Goal: Task Accomplishment & Management: Manage account settings

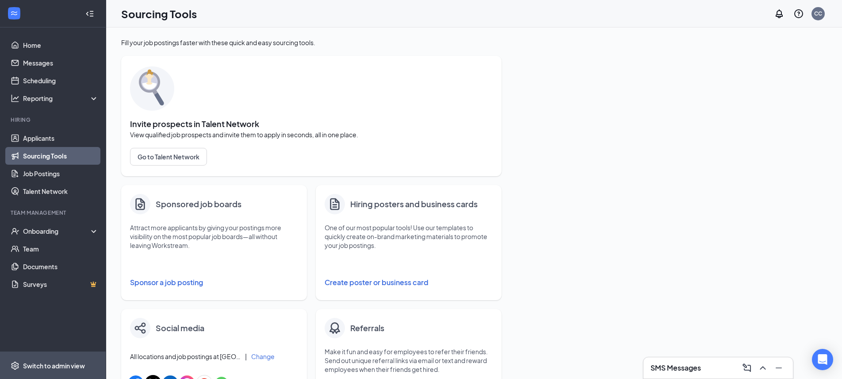
click at [72, 367] on div "Switch to admin view" at bounding box center [54, 365] width 62 height 9
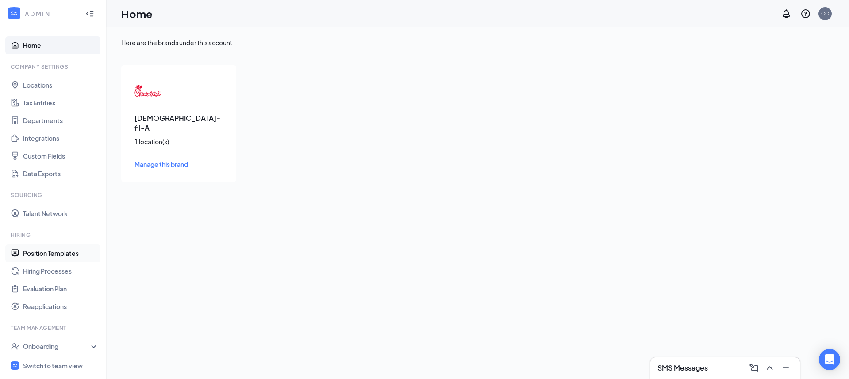
click at [54, 257] on link "Position Templates" at bounding box center [61, 253] width 76 height 18
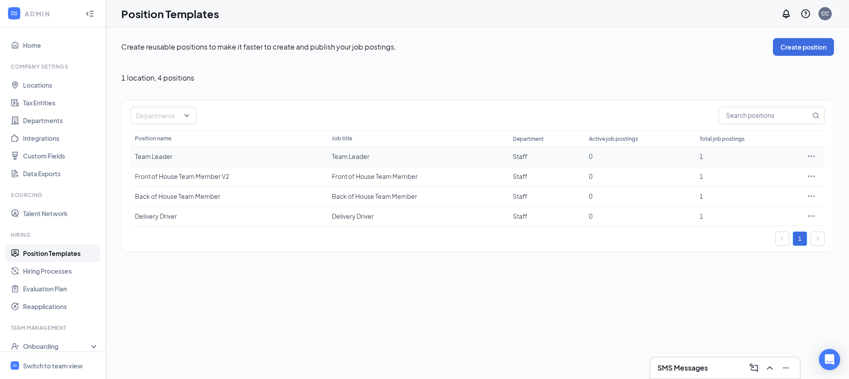
click at [241, 164] on td "Team Leader" at bounding box center [229, 156] width 197 height 20
click at [812, 154] on icon "Ellipses" at bounding box center [811, 156] width 9 height 9
click at [770, 172] on span "Edit" at bounding box center [771, 174] width 76 height 10
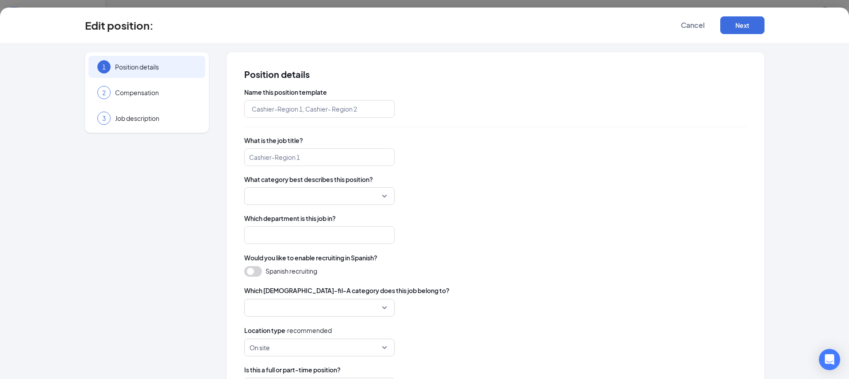
type input "Team Leader"
type input "Staff"
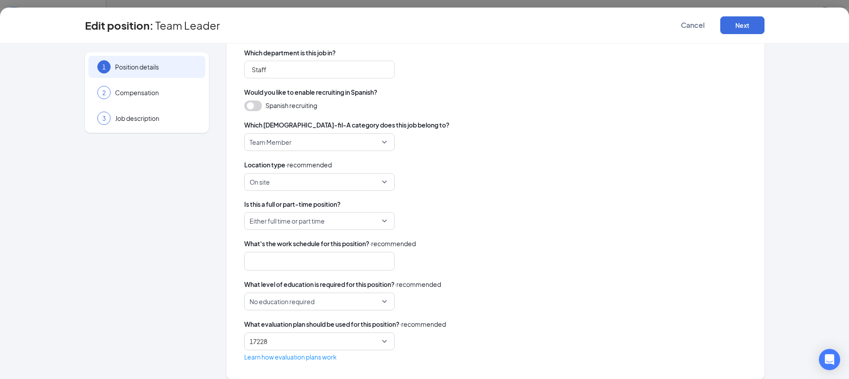
scroll to position [167, 0]
click at [296, 303] on span "No education required" at bounding box center [282, 299] width 65 height 17
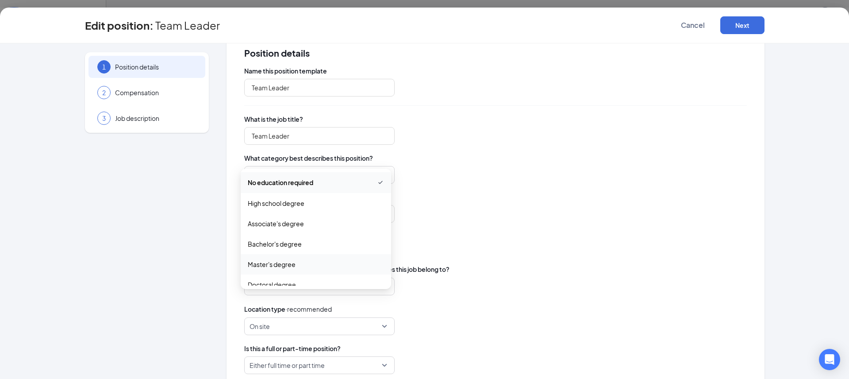
scroll to position [0, 0]
click at [453, 269] on div "Which [DEMOGRAPHIC_DATA]-fil-A category does this job belong to?" at bounding box center [495, 269] width 503 height 10
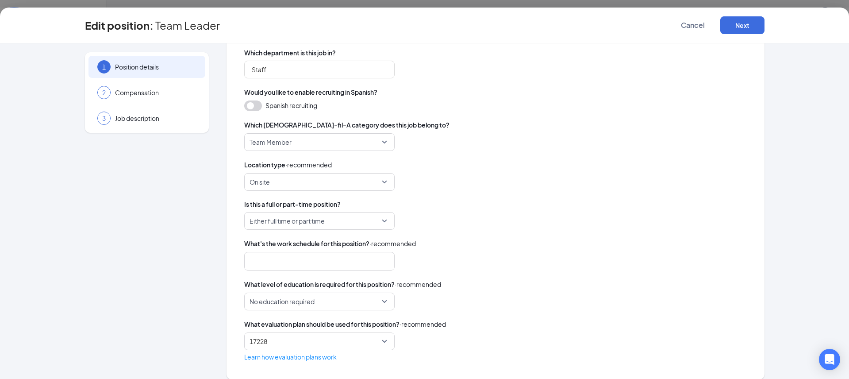
scroll to position [175, 0]
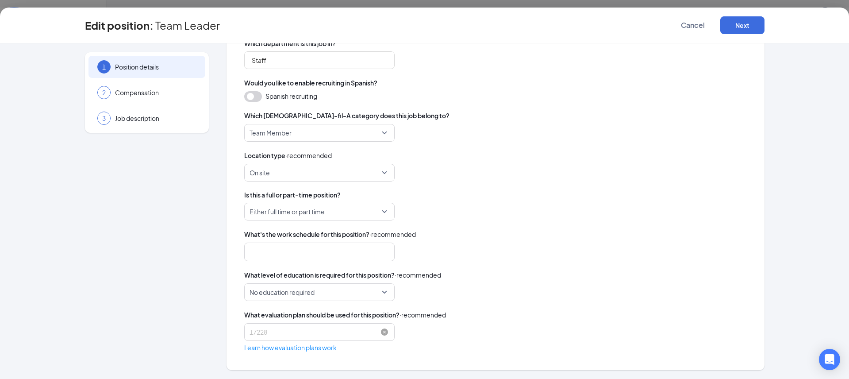
click at [379, 325] on span "17228" at bounding box center [320, 331] width 140 height 17
click at [353, 357] on span "Evaluation Plan" at bounding box center [316, 356] width 136 height 10
click at [339, 253] on div at bounding box center [315, 252] width 127 height 14
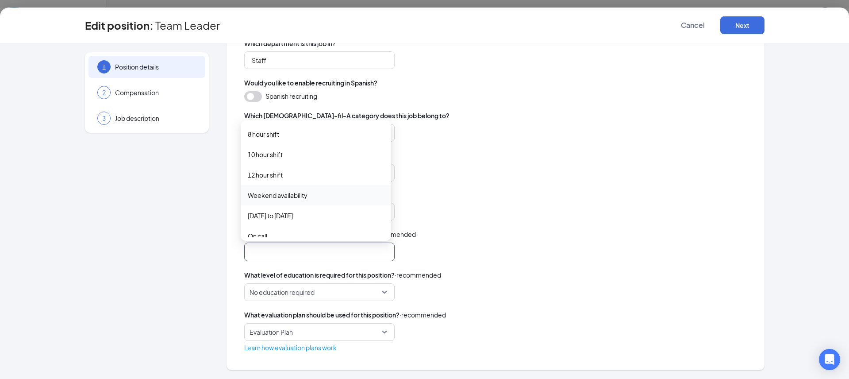
click at [301, 200] on div "Weekend availability" at bounding box center [316, 195] width 150 height 20
click at [297, 190] on span "Day shift" at bounding box center [316, 186] width 136 height 10
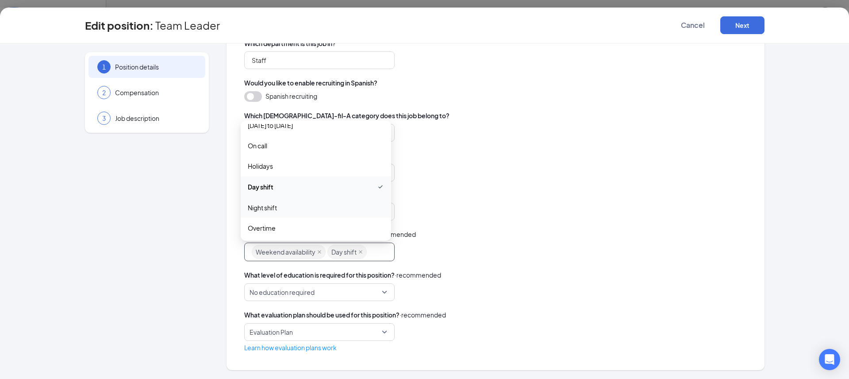
click at [296, 204] on span "Night shift" at bounding box center [316, 208] width 136 height 10
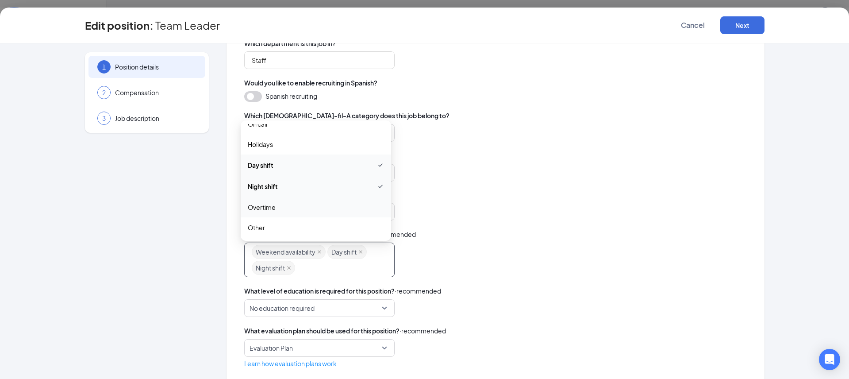
scroll to position [113, 0]
click at [490, 205] on div "Either full time or part time" at bounding box center [495, 212] width 503 height 18
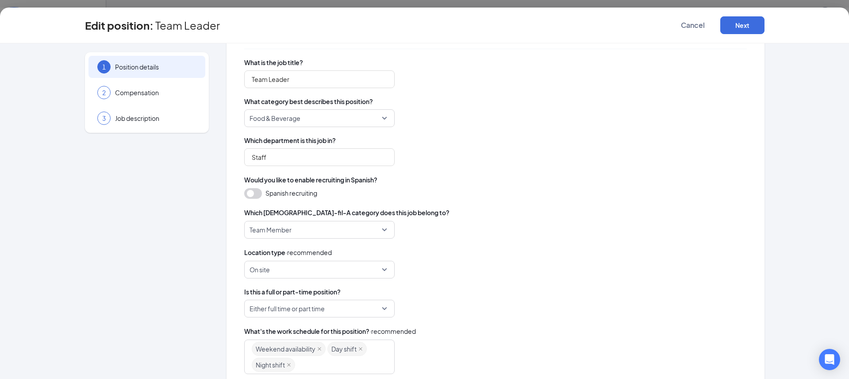
scroll to position [69, 0]
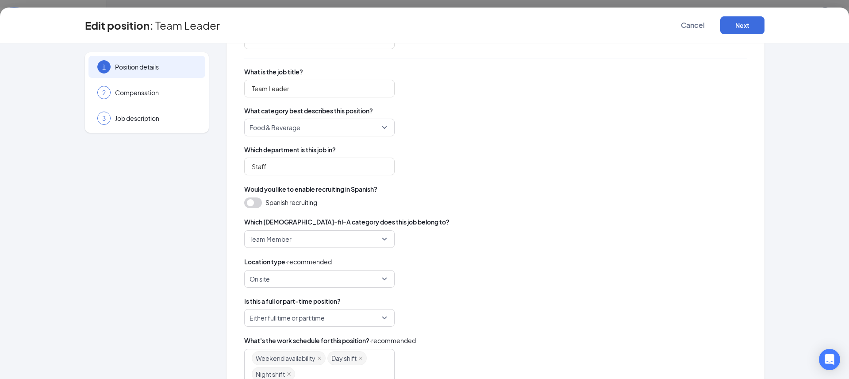
click at [374, 239] on span "Team Member" at bounding box center [316, 238] width 132 height 17
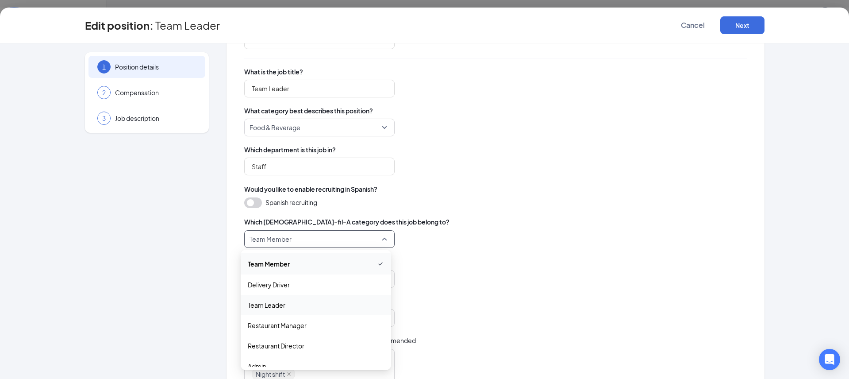
click at [294, 306] on span "Team Leader" at bounding box center [316, 305] width 136 height 10
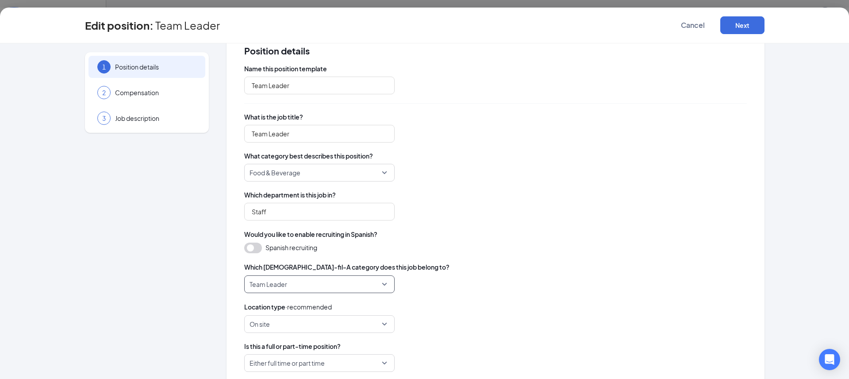
scroll to position [0, 0]
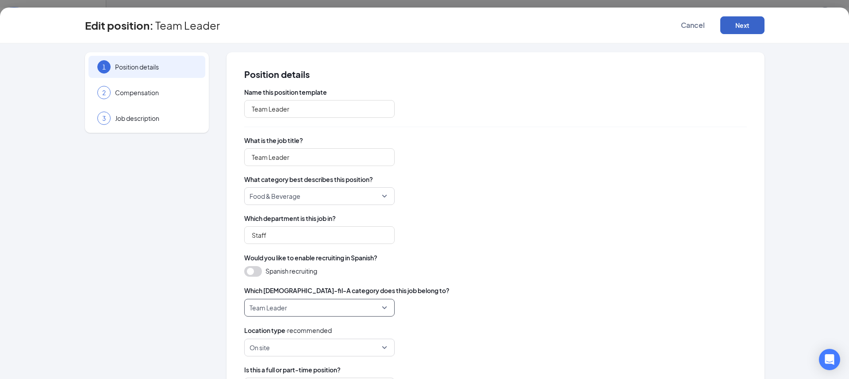
click at [756, 21] on button "Next" at bounding box center [742, 25] width 44 height 18
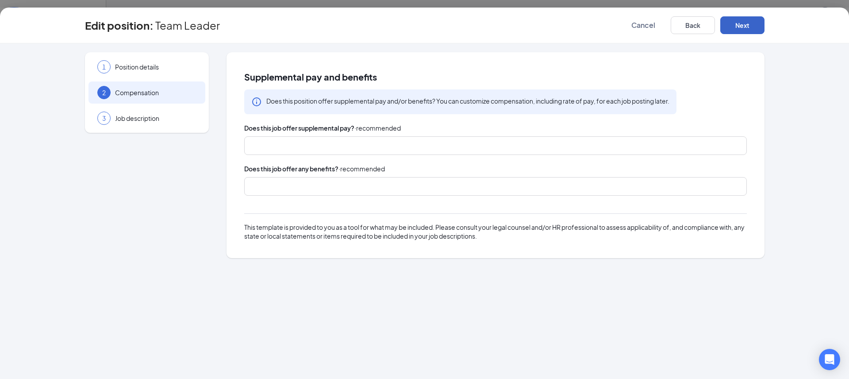
click at [320, 149] on div at bounding box center [491, 145] width 479 height 14
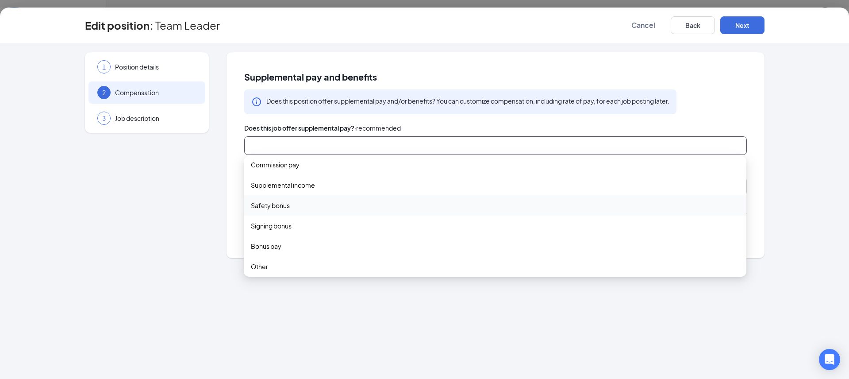
scroll to position [29, 0]
click at [227, 198] on div "Supplemental pay and benefits Does this position offer supplemental pay and/or …" at bounding box center [496, 154] width 538 height 205
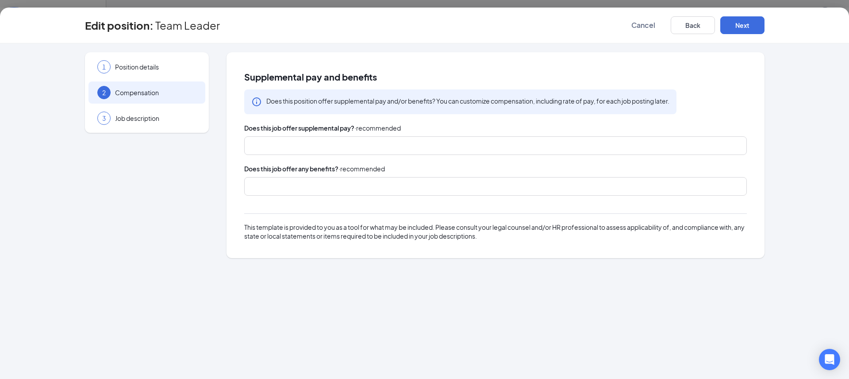
click at [273, 189] on div at bounding box center [491, 186] width 479 height 14
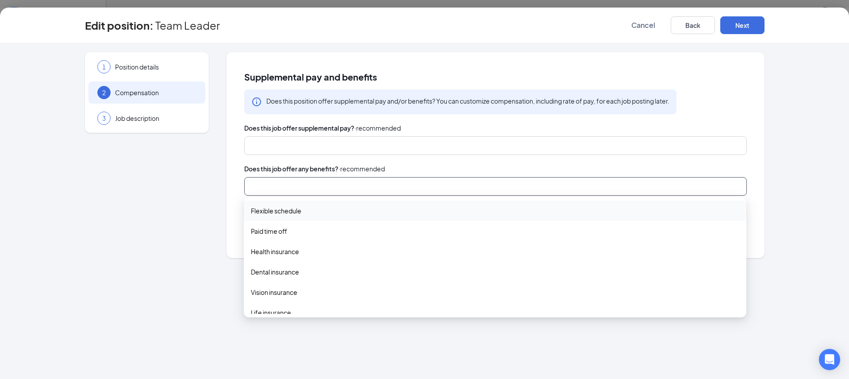
click at [290, 214] on span "Flexible schedule" at bounding box center [276, 211] width 50 height 10
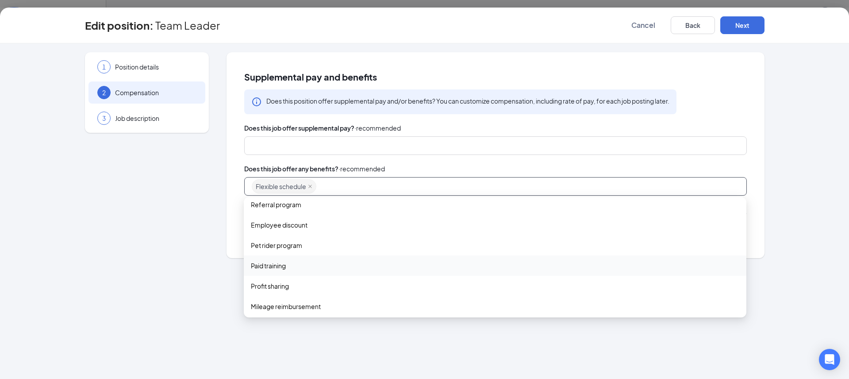
scroll to position [194, 0]
click at [293, 265] on span "Paid training" at bounding box center [495, 262] width 488 height 10
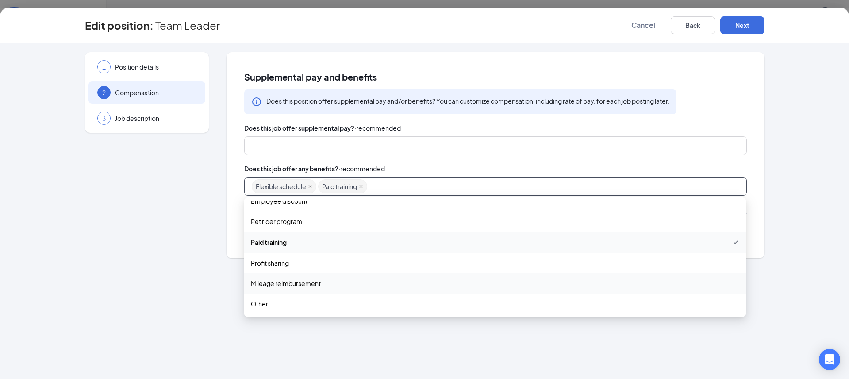
click at [212, 269] on div "1 Position details 2 Compensation 3 Job description Supplemental pay and benefi…" at bounding box center [424, 210] width 849 height 335
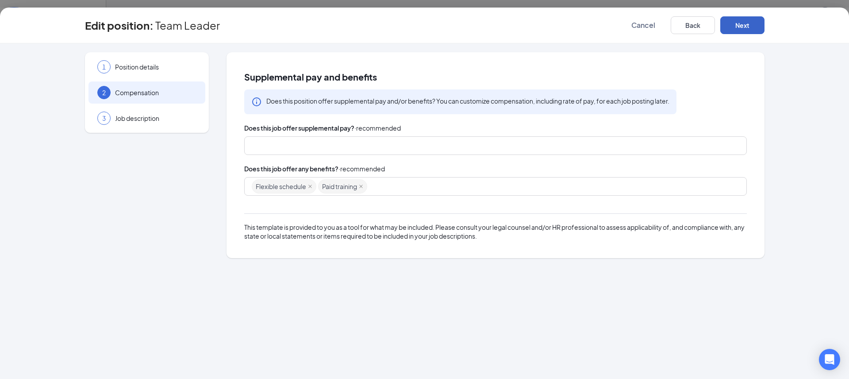
click at [735, 20] on button "Next" at bounding box center [742, 25] width 44 height 18
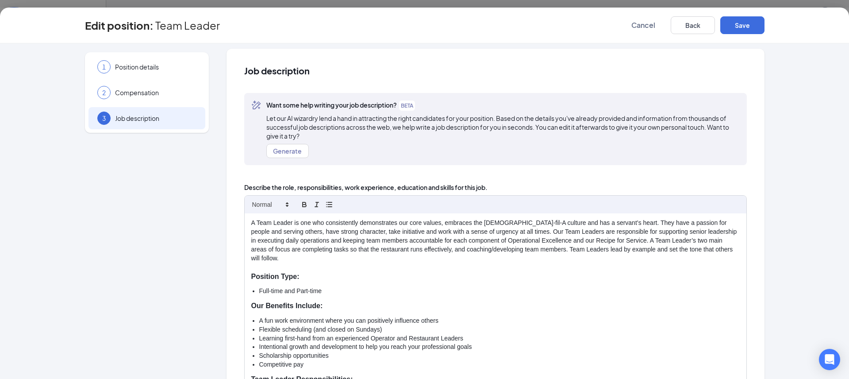
scroll to position [5, 0]
